Goal: Navigation & Orientation: Find specific page/section

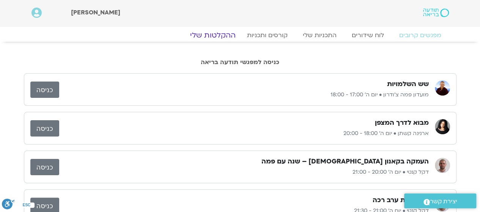
click at [215, 36] on link "ההקלטות שלי" at bounding box center [213, 35] width 64 height 9
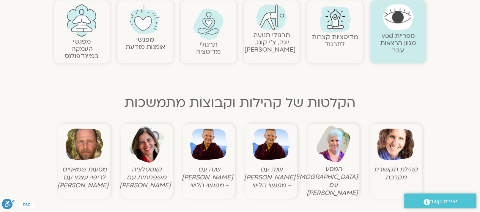
scroll to position [219, 0]
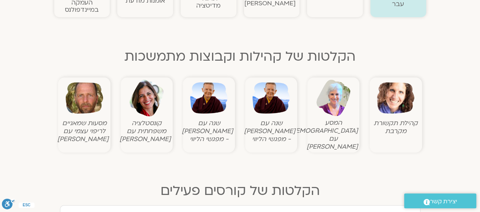
click at [274, 112] on img at bounding box center [271, 98] width 38 height 38
click at [269, 103] on img at bounding box center [271, 98] width 38 height 38
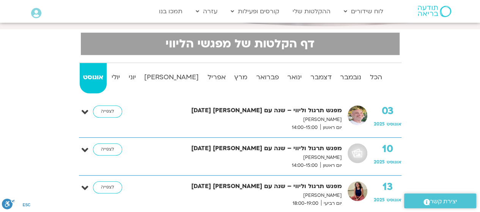
scroll to position [163, 0]
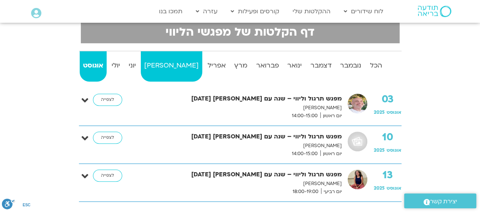
click at [162, 69] on strong "מאי" at bounding box center [171, 65] width 61 height 11
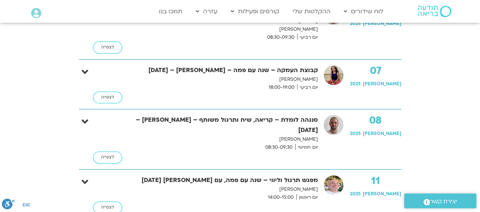
scroll to position [467, 0]
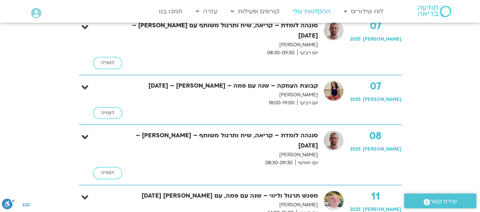
click at [310, 17] on link "ההקלטות שלי" at bounding box center [312, 11] width 46 height 14
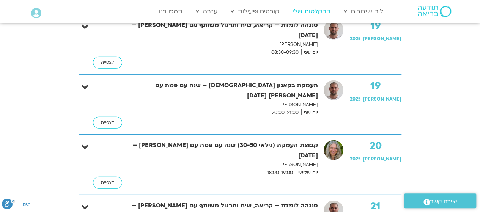
scroll to position [1109, 0]
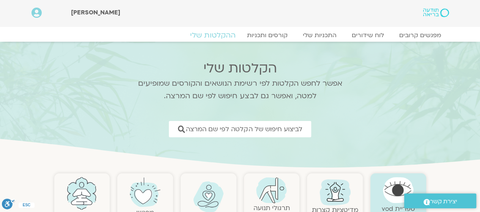
click at [220, 35] on link "ההקלטות שלי" at bounding box center [213, 35] width 64 height 9
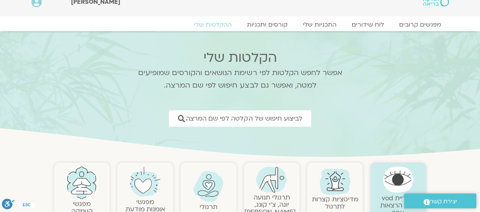
scroll to position [152, 0]
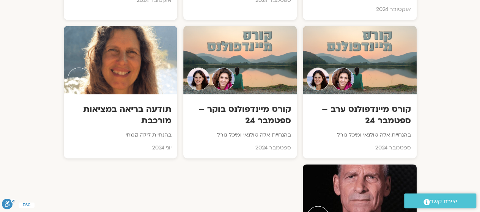
scroll to position [4894, 0]
